Goal: Task Accomplishment & Management: Use online tool/utility

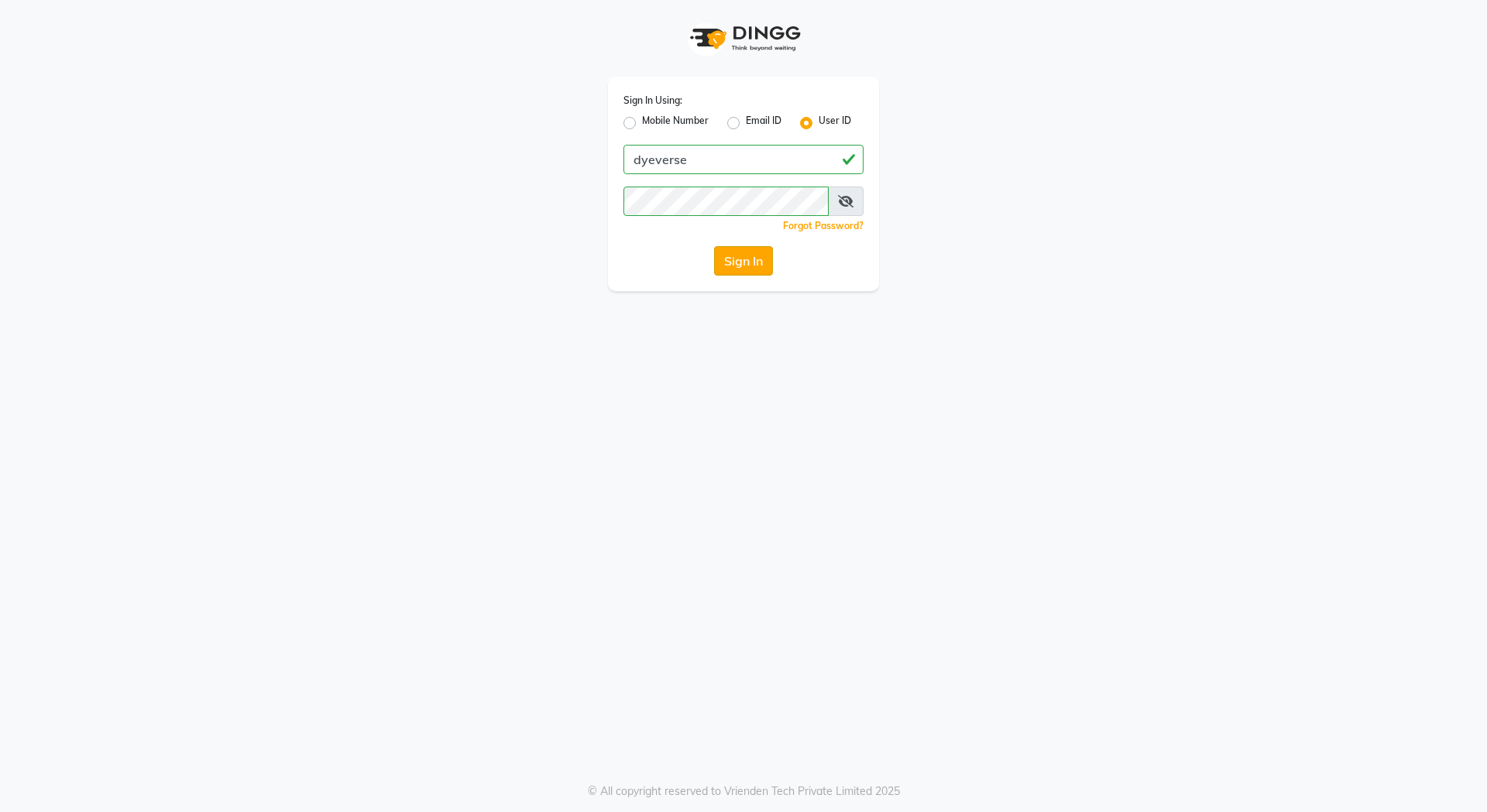
click at [745, 256] on button "Sign In" at bounding box center [743, 261] width 59 height 29
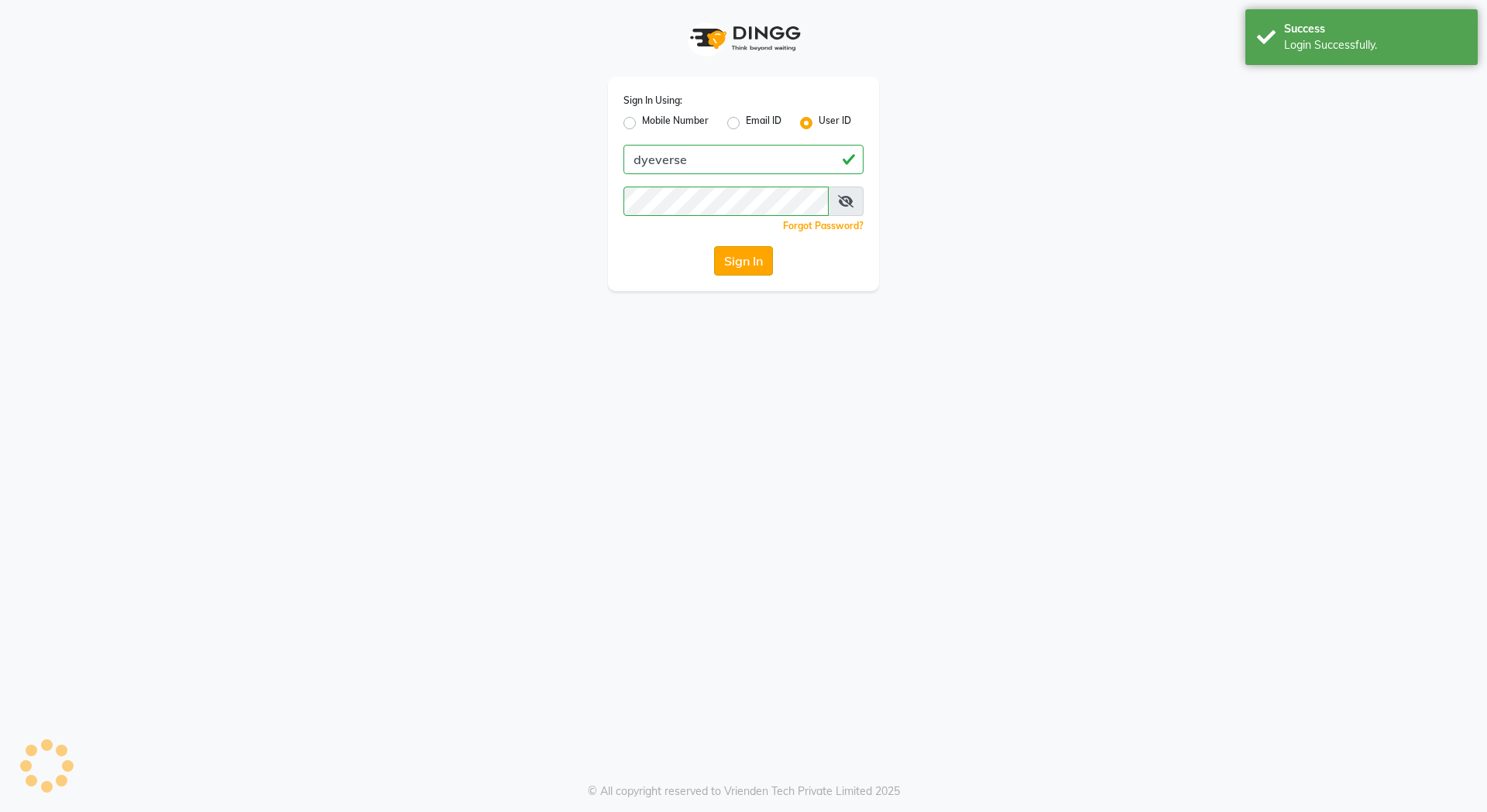
select select "6368"
select select "service"
